Goal: Task Accomplishment & Management: Use online tool/utility

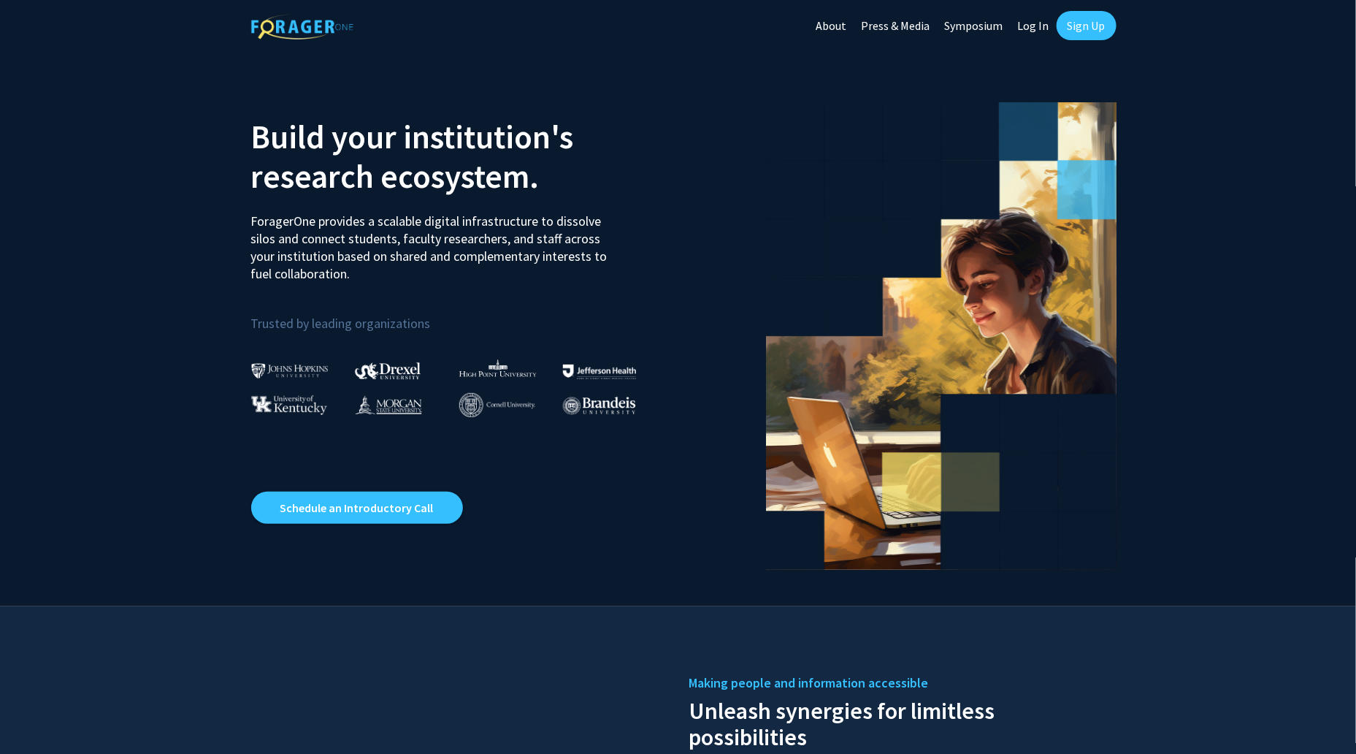
click at [1025, 30] on link "Log In" at bounding box center [1034, 25] width 46 height 51
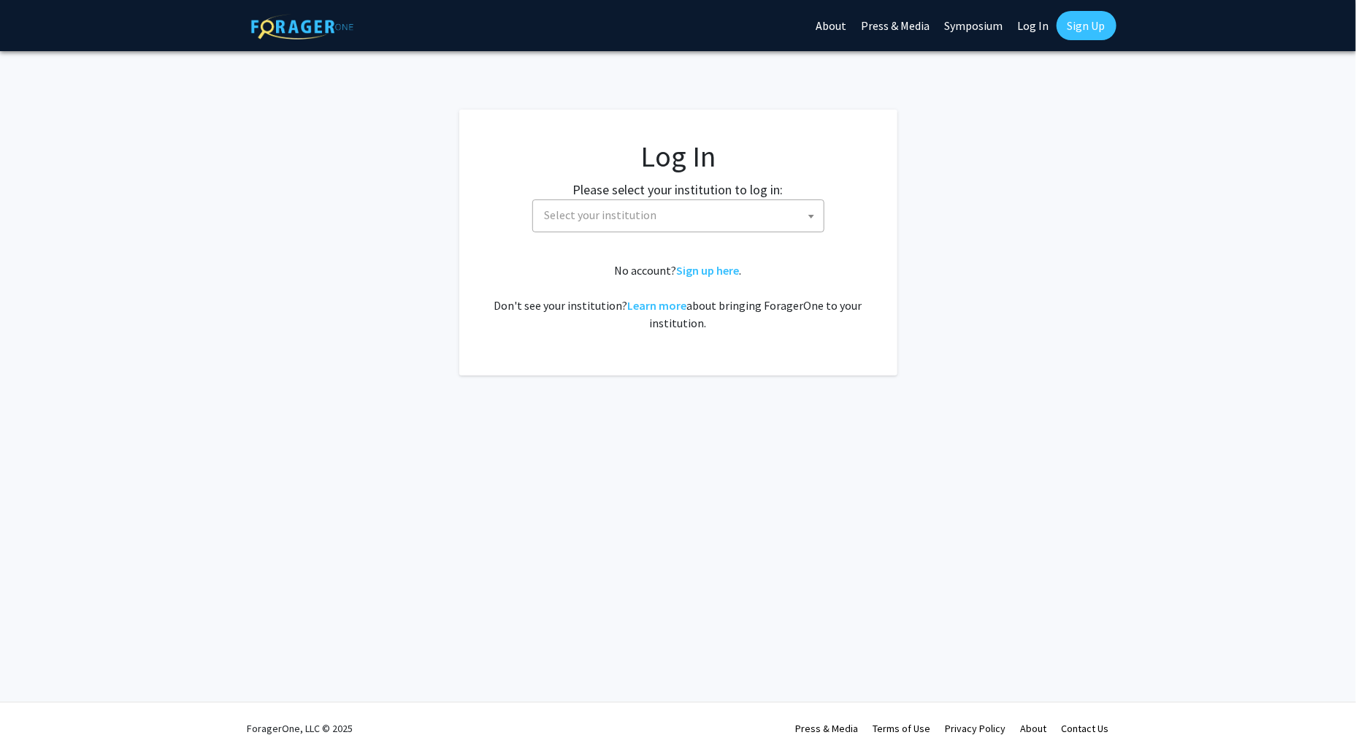
click at [654, 220] on span "Select your institution" at bounding box center [681, 215] width 285 height 30
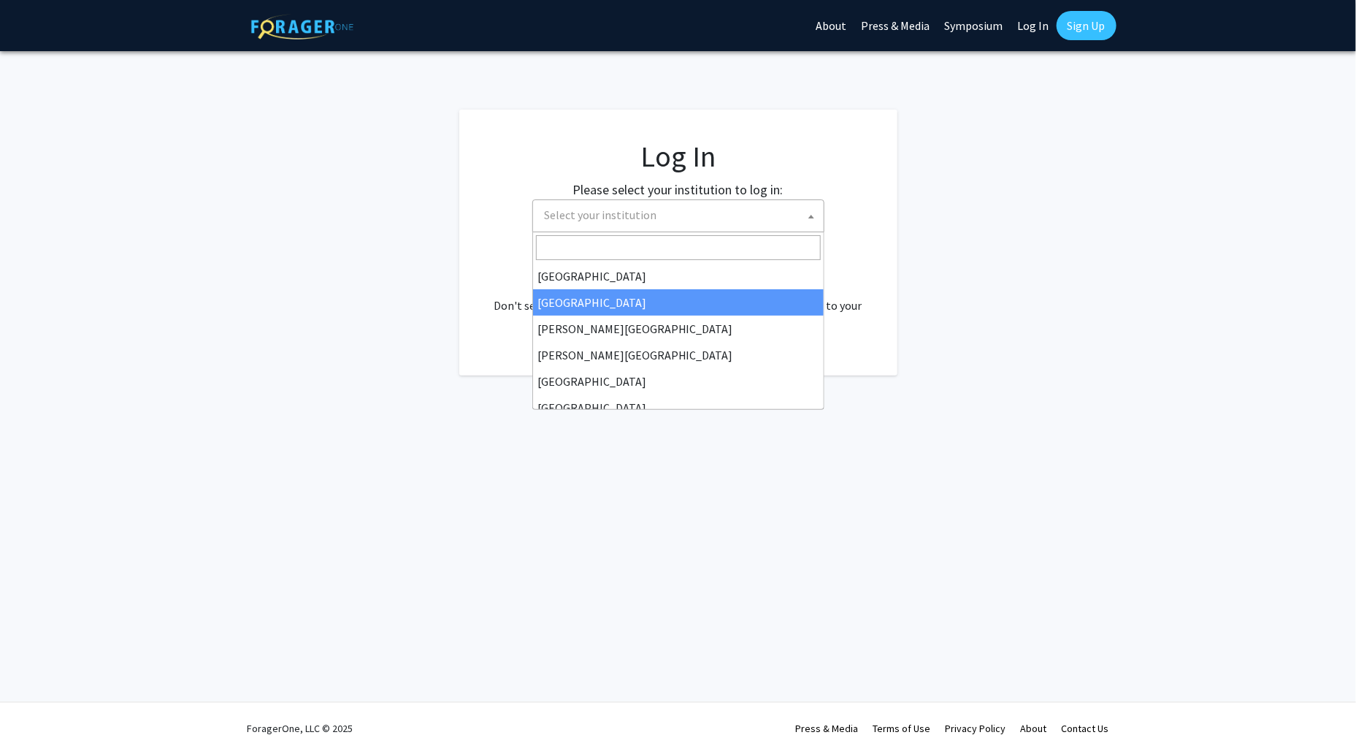
select select "10"
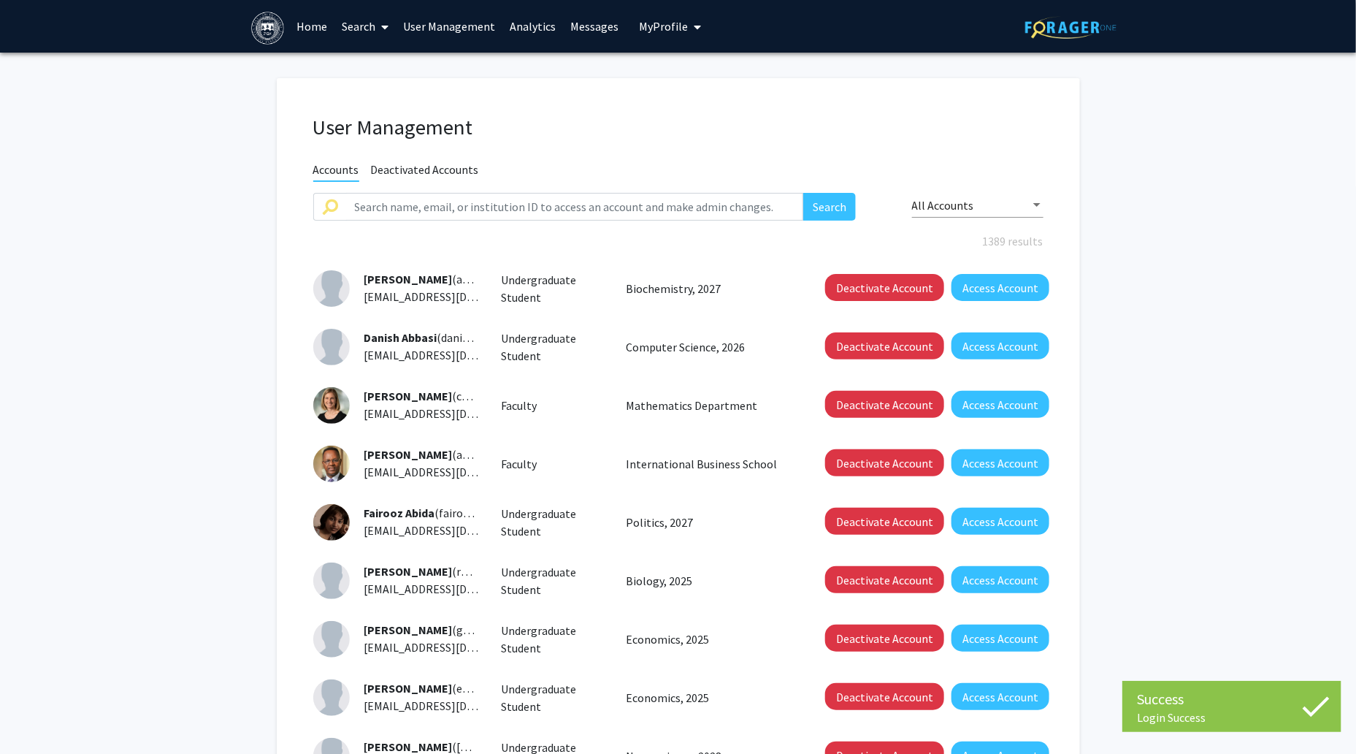
click at [344, 26] on link "Search" at bounding box center [364, 26] width 61 height 51
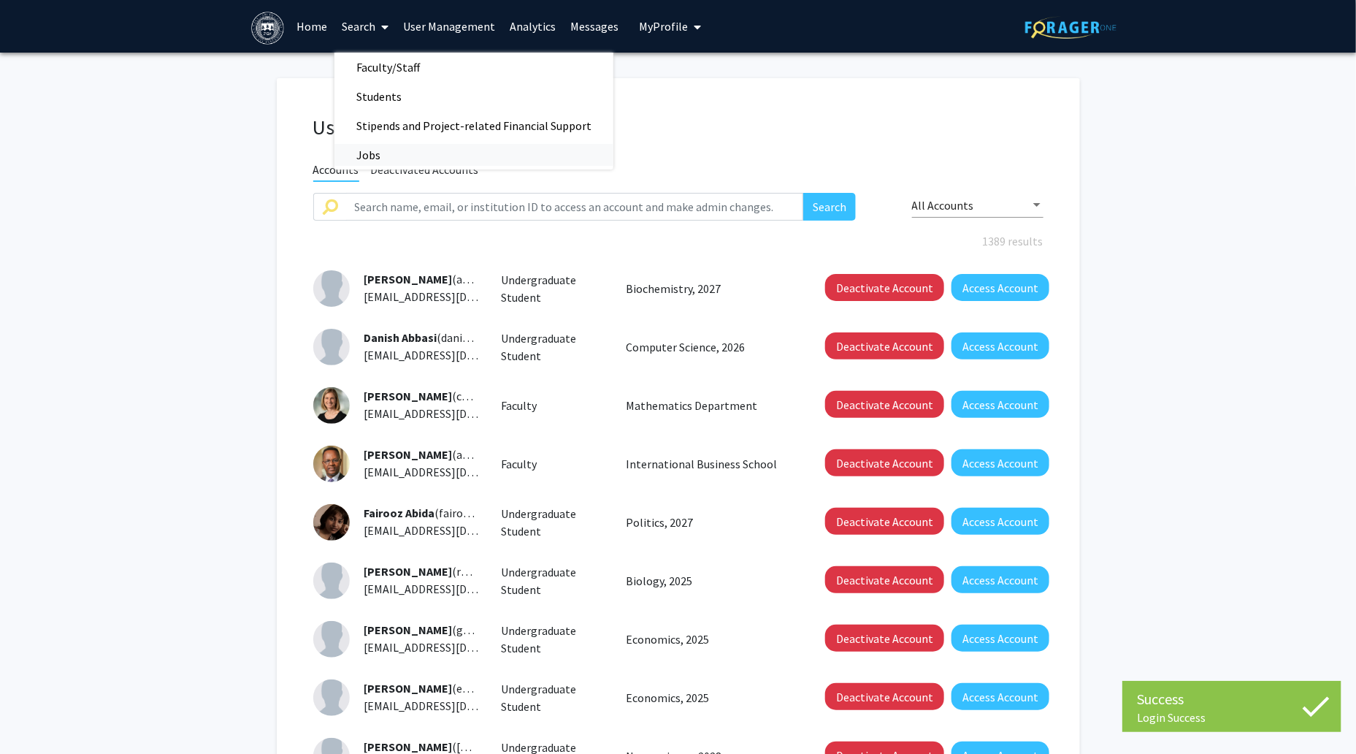
click at [359, 153] on span "Jobs" at bounding box center [368, 154] width 68 height 29
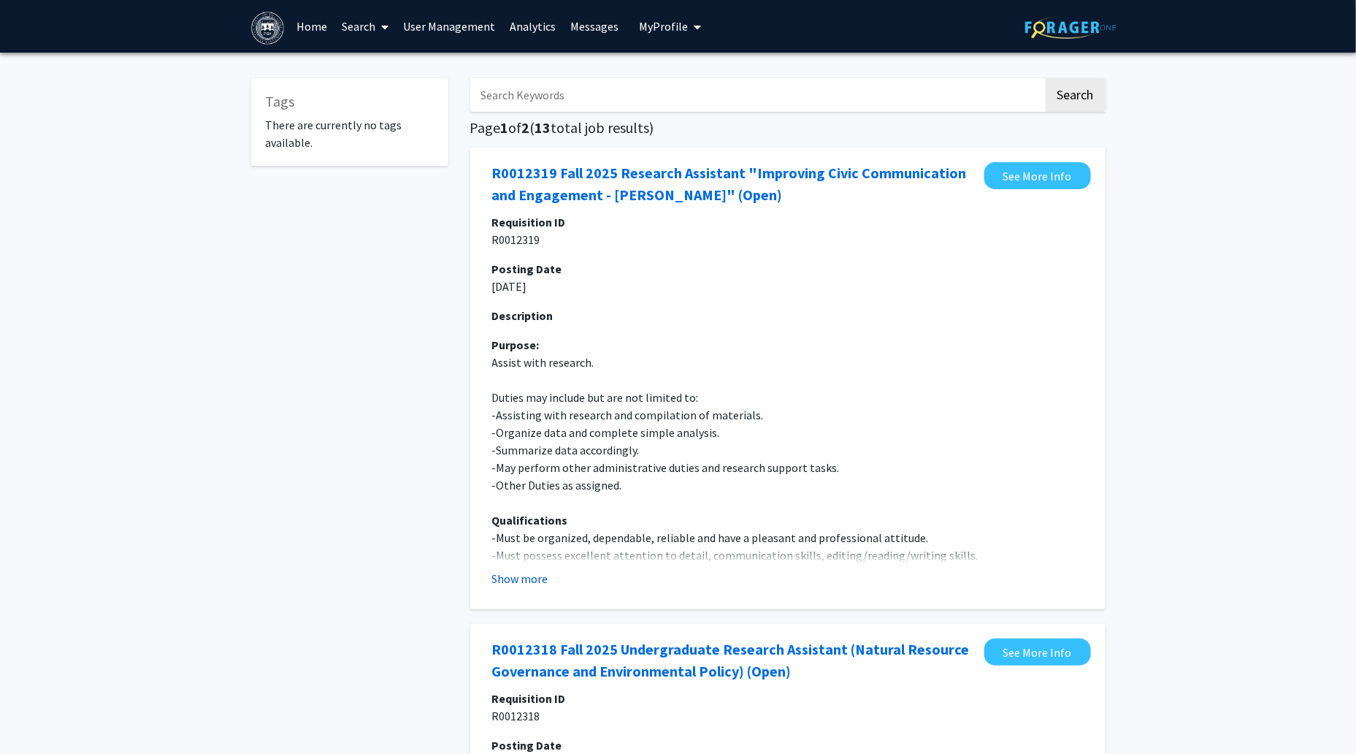
click at [512, 581] on button "Show more" at bounding box center [520, 579] width 56 height 18
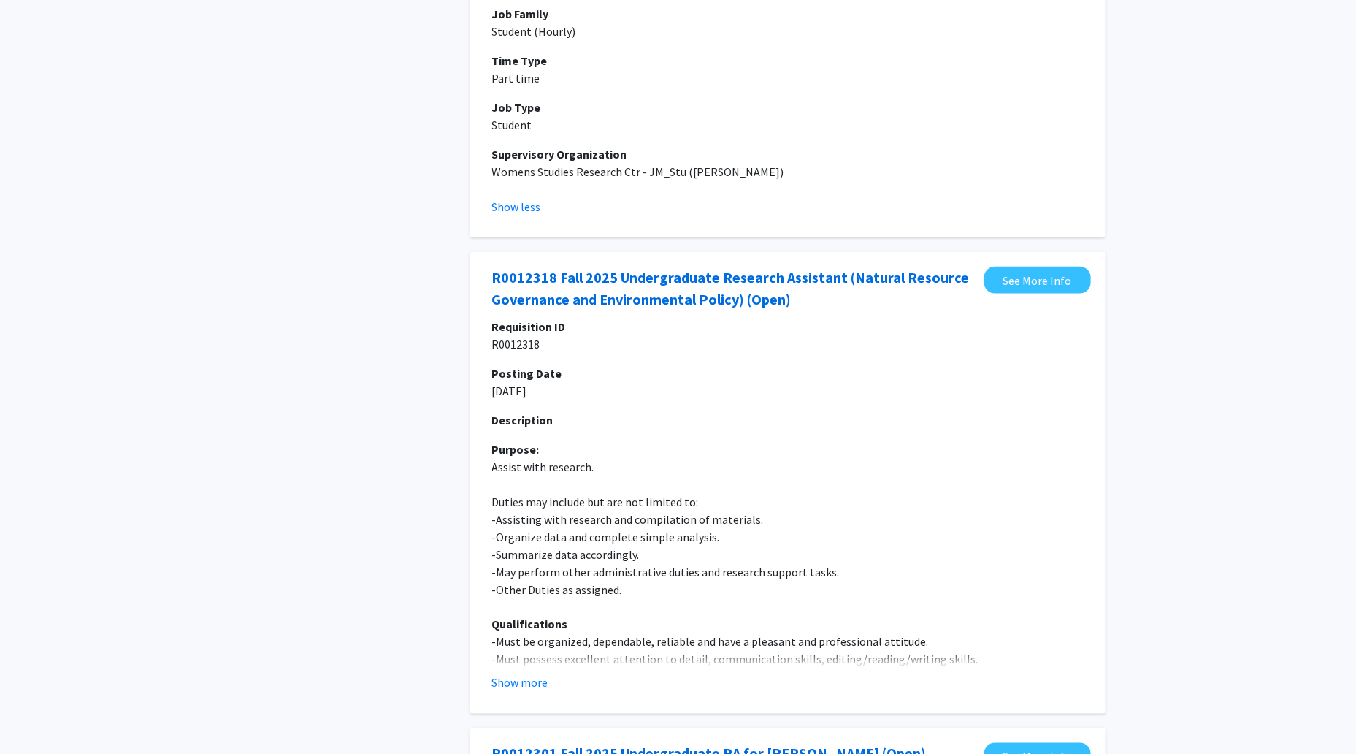
scroll to position [729, 0]
click at [514, 675] on button "Show more" at bounding box center [520, 682] width 56 height 18
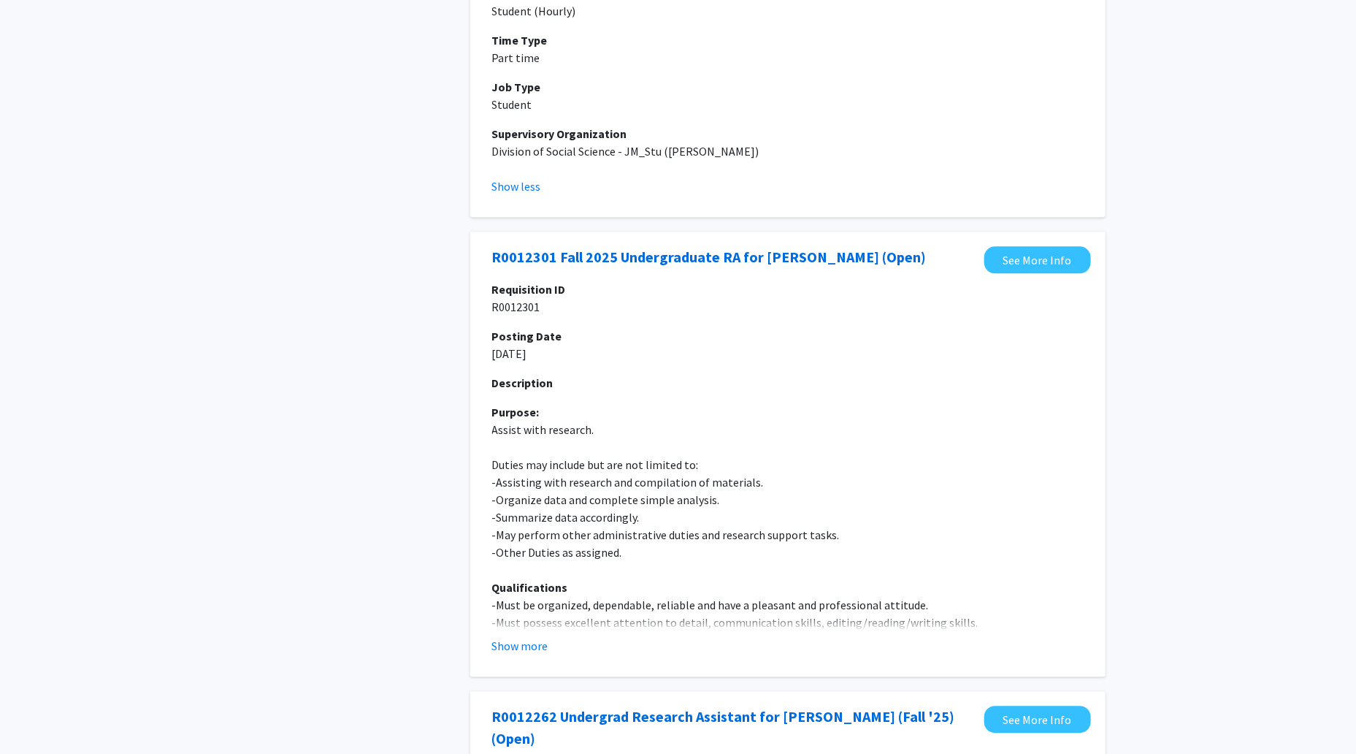
scroll to position [1589, 0]
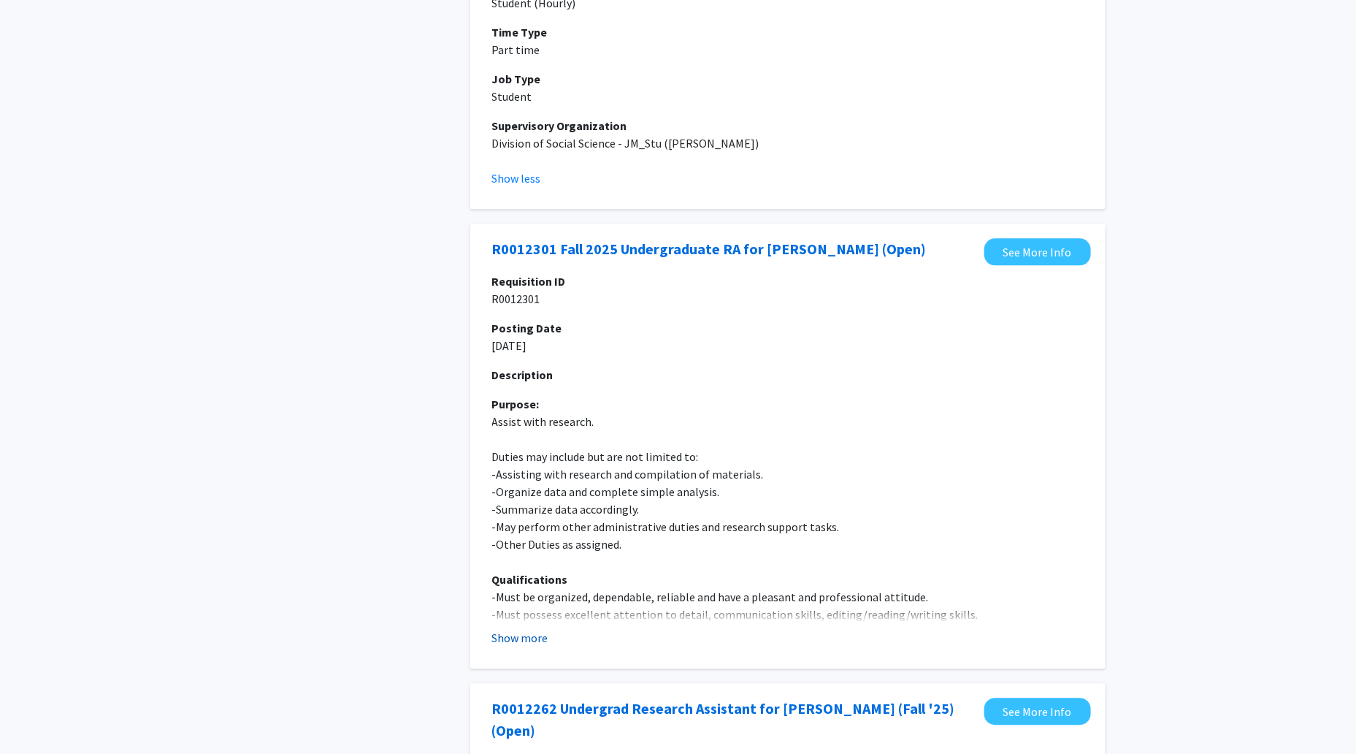
click at [512, 639] on button "Show more" at bounding box center [520, 638] width 56 height 18
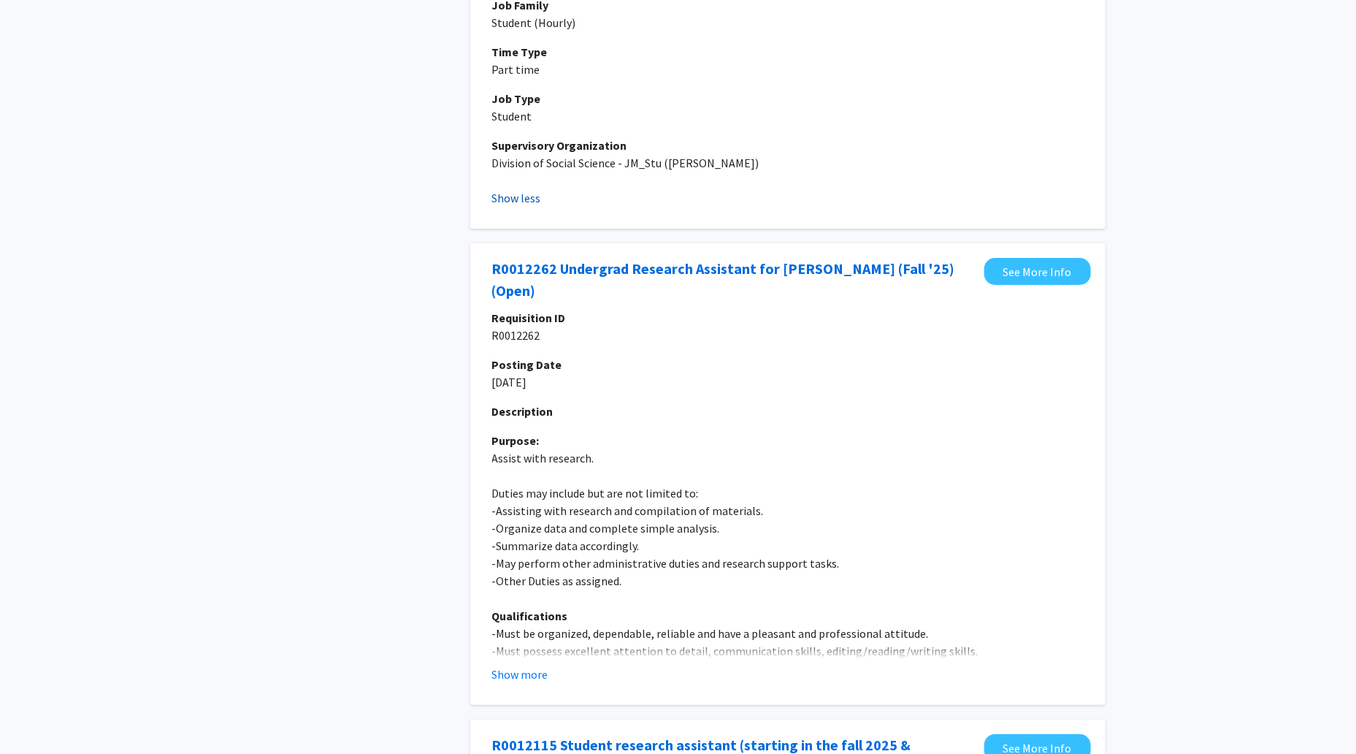
scroll to position [2386, 0]
click at [515, 675] on button "Show more" at bounding box center [520, 674] width 56 height 18
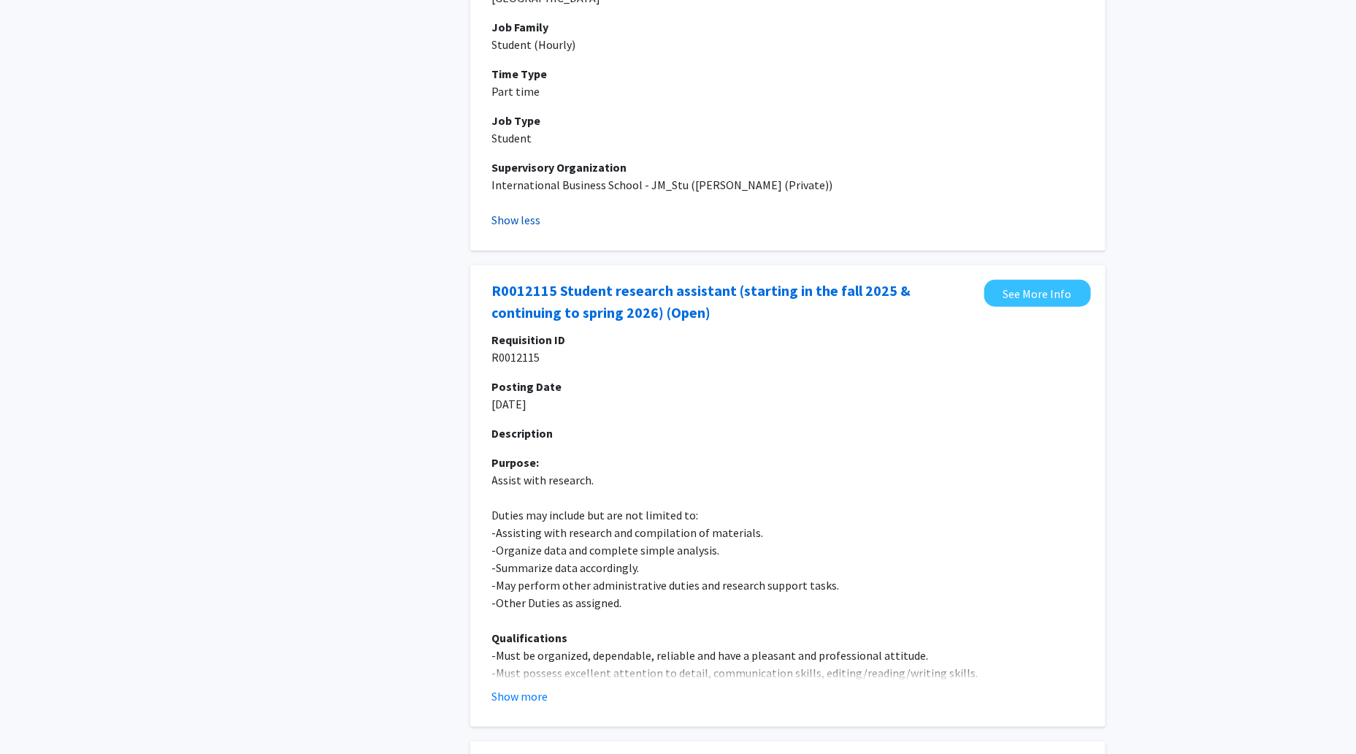
scroll to position [3197, 0]
click at [513, 692] on button "Show more" at bounding box center [520, 695] width 56 height 18
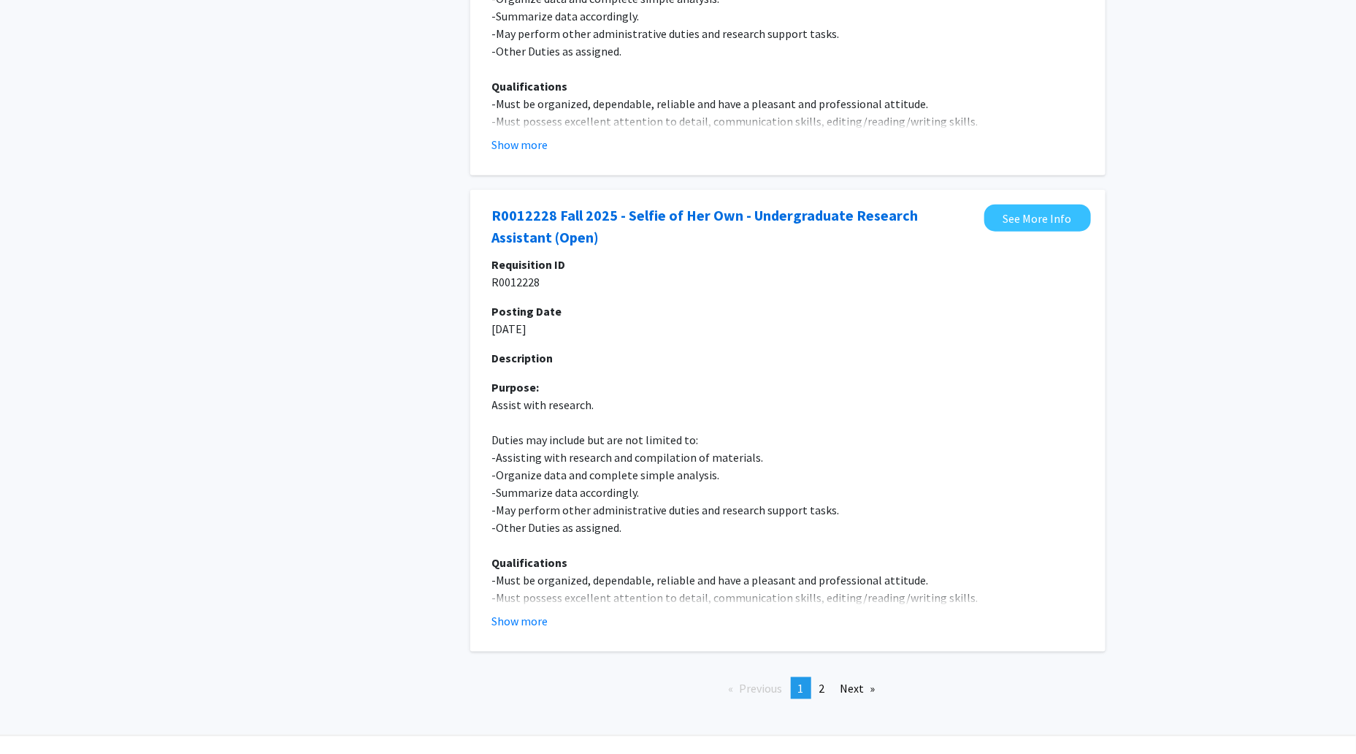
scroll to position [6105, 0]
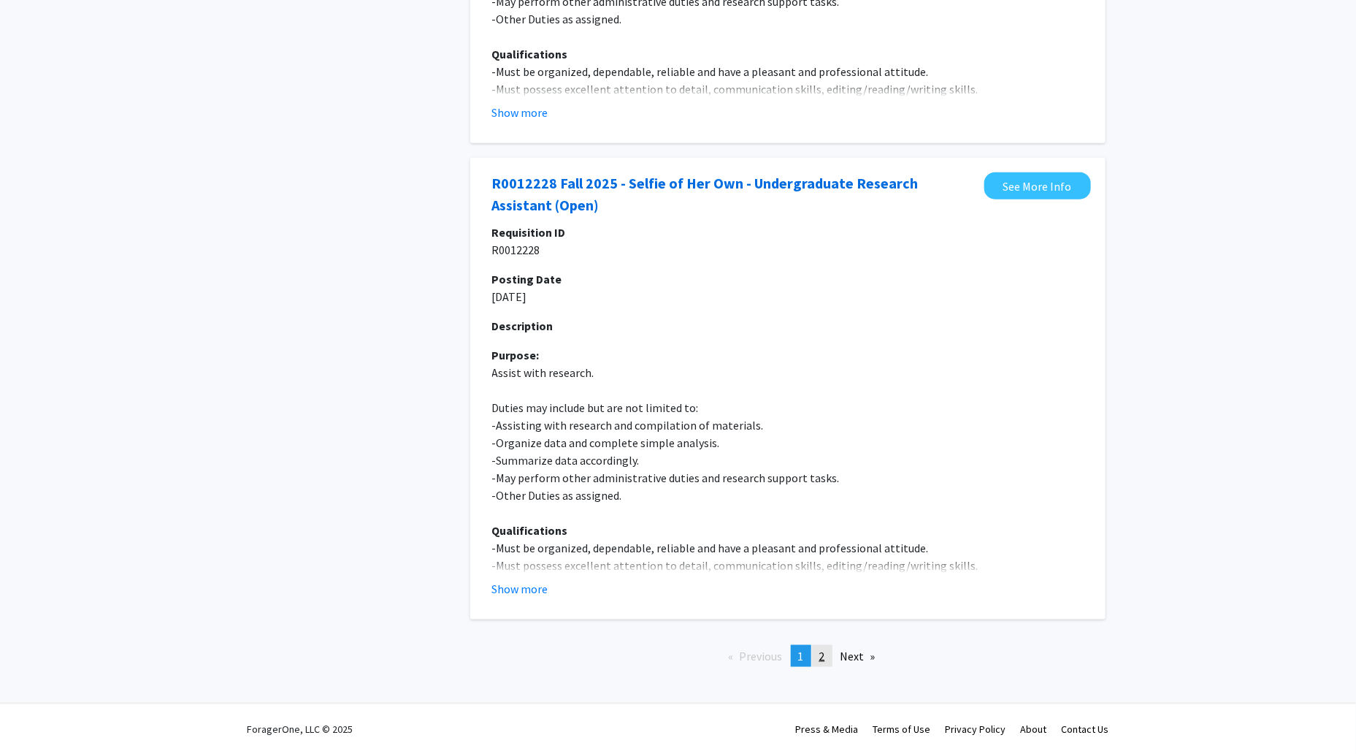
click at [823, 648] on span "2" at bounding box center [822, 655] width 6 height 15
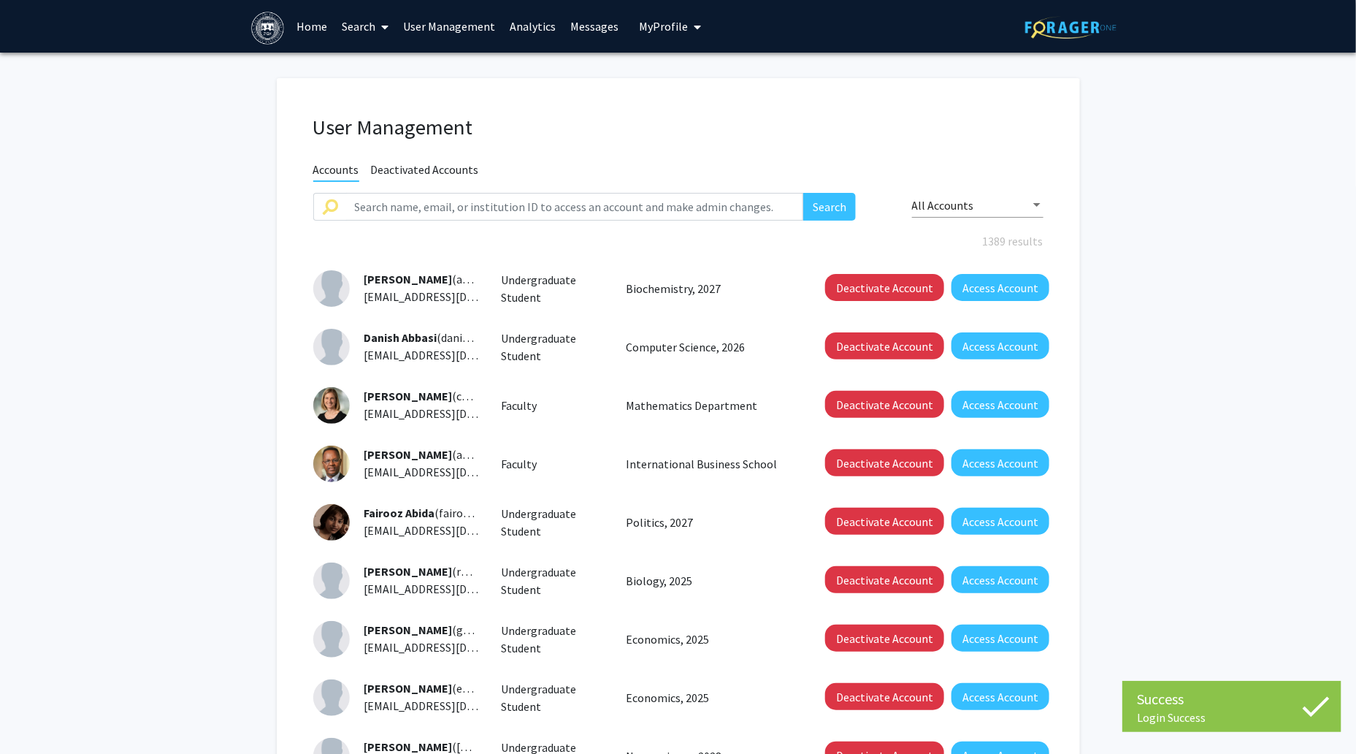
click at [361, 31] on link "Search" at bounding box center [364, 26] width 61 height 51
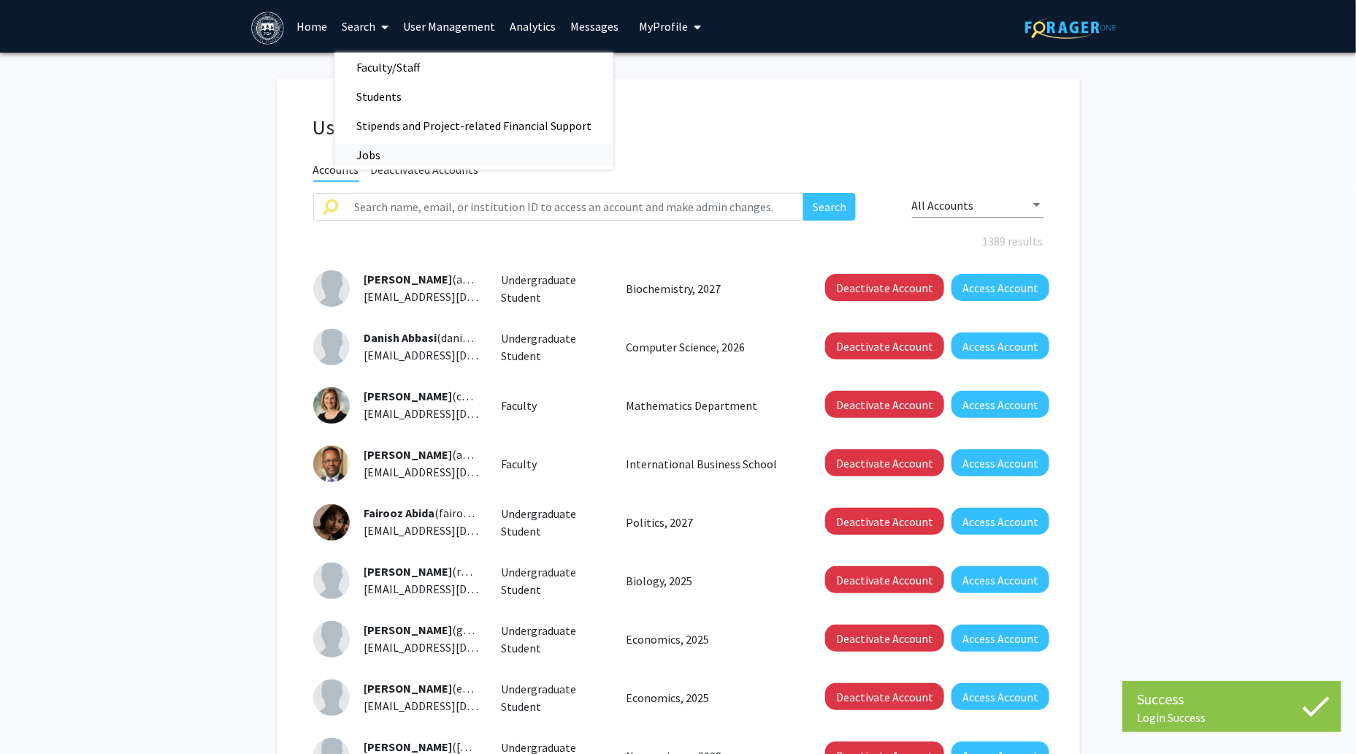
click at [356, 156] on span "Jobs" at bounding box center [368, 154] width 68 height 29
